Goal: Navigation & Orientation: Find specific page/section

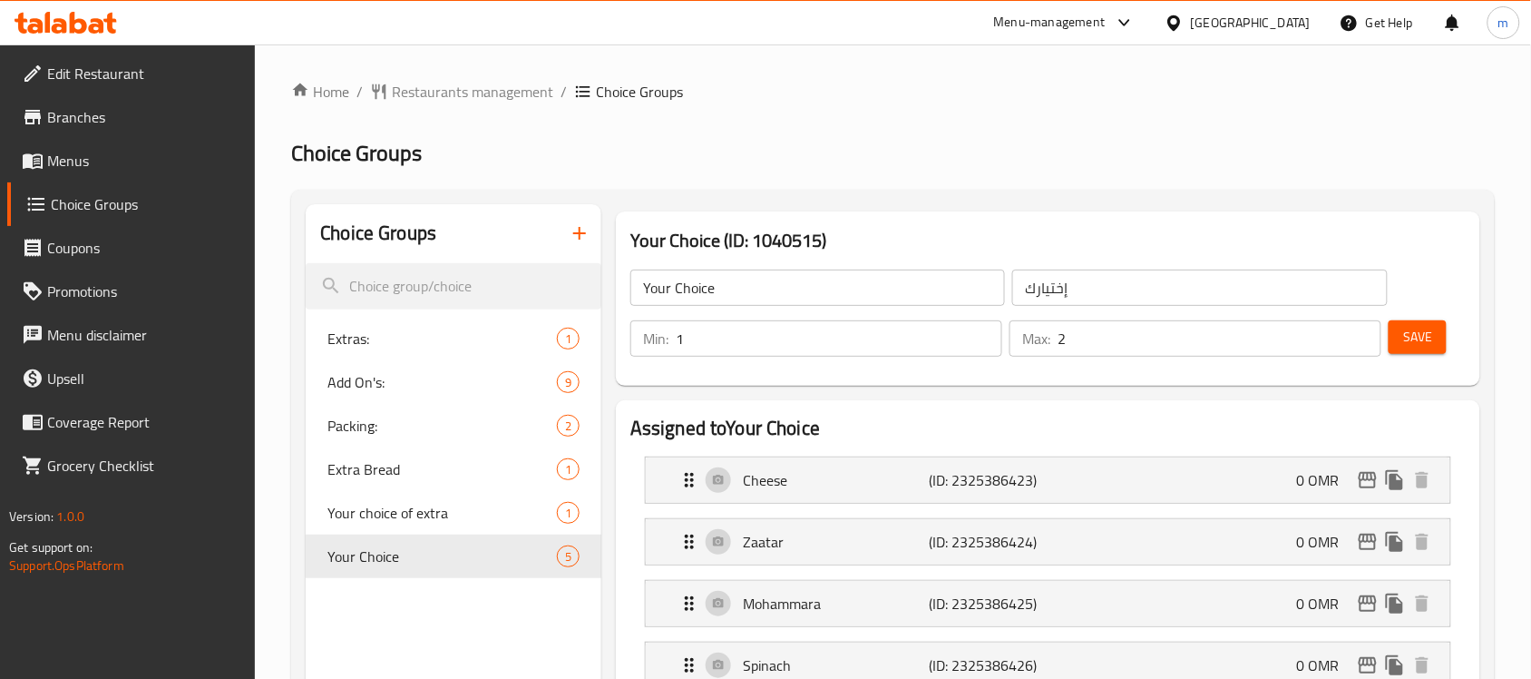
click at [56, 25] on icon at bounding box center [59, 25] width 15 height 15
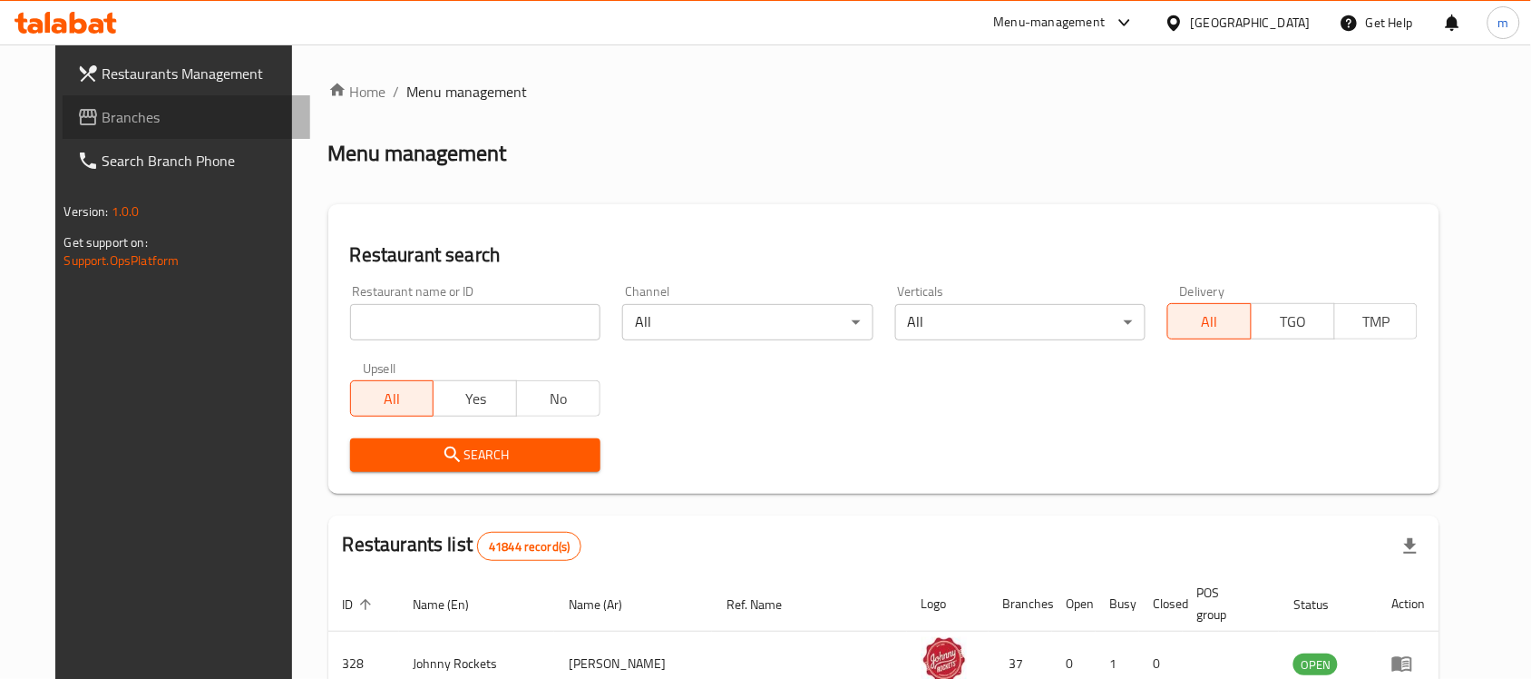
click at [103, 113] on span "Branches" at bounding box center [200, 117] width 194 height 22
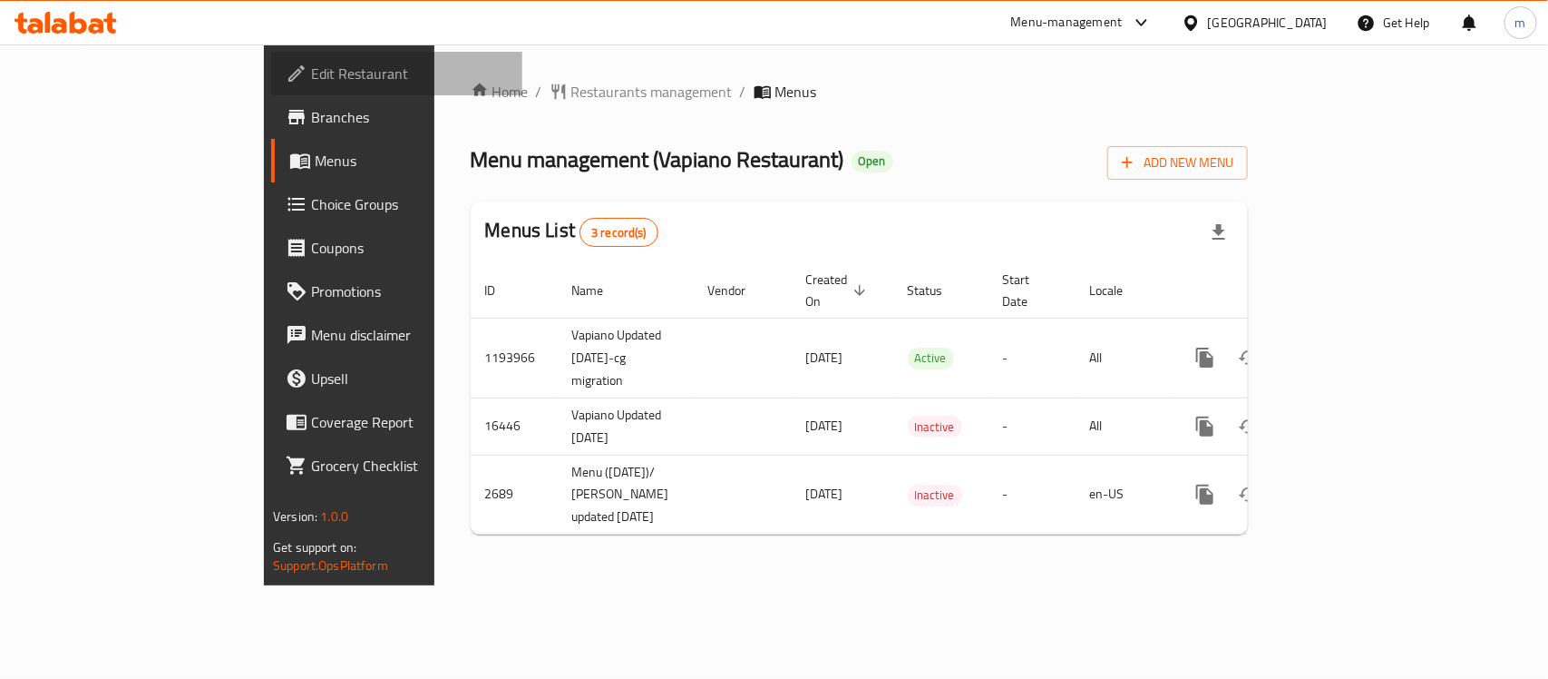
click at [311, 73] on span "Edit Restaurant" at bounding box center [409, 74] width 197 height 22
